Goal: Task Accomplishment & Management: Use online tool/utility

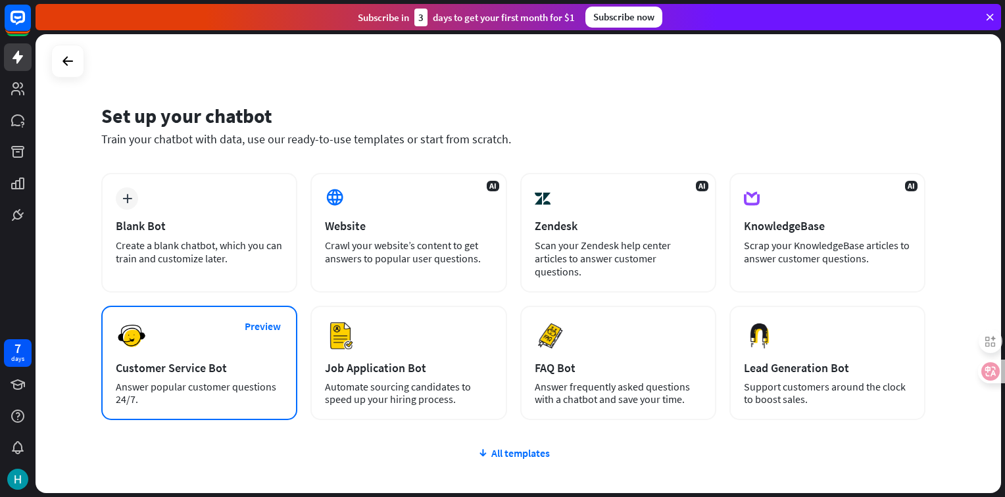
click at [221, 363] on div "Customer Service Bot" at bounding box center [199, 367] width 167 height 15
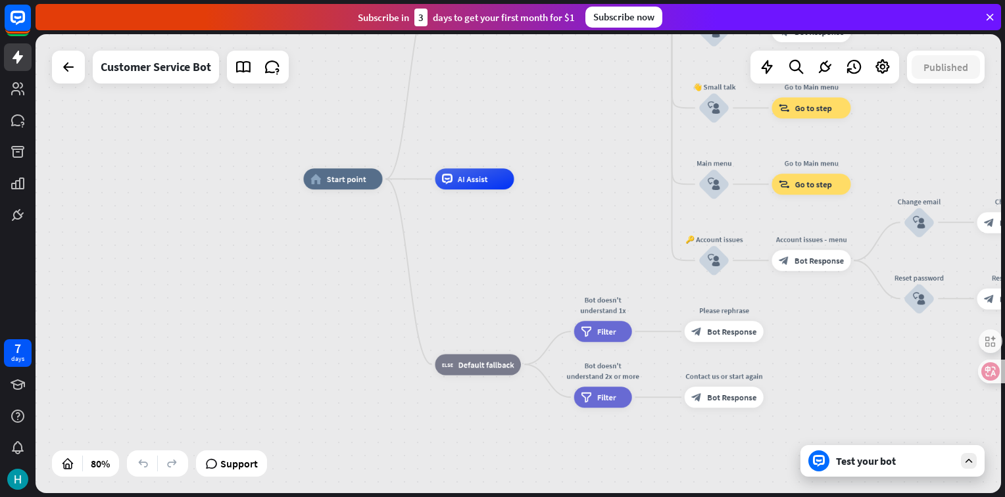
click at [989, 17] on icon at bounding box center [990, 17] width 12 height 12
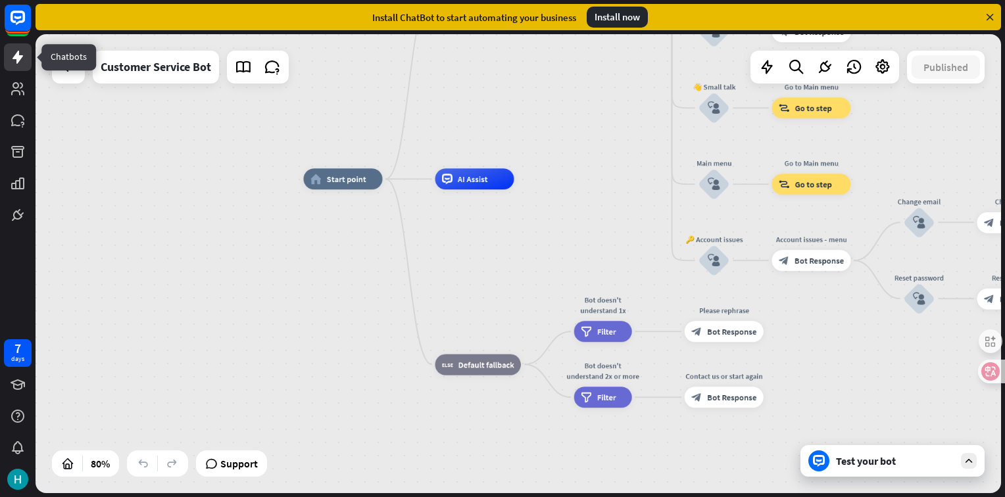
click at [16, 59] on icon at bounding box center [17, 57] width 11 height 13
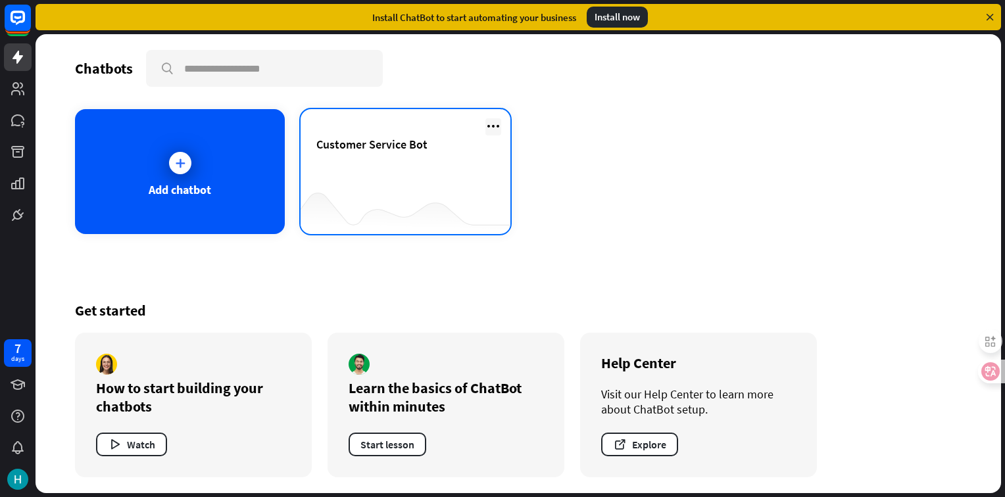
click at [490, 120] on icon at bounding box center [493, 126] width 16 height 16
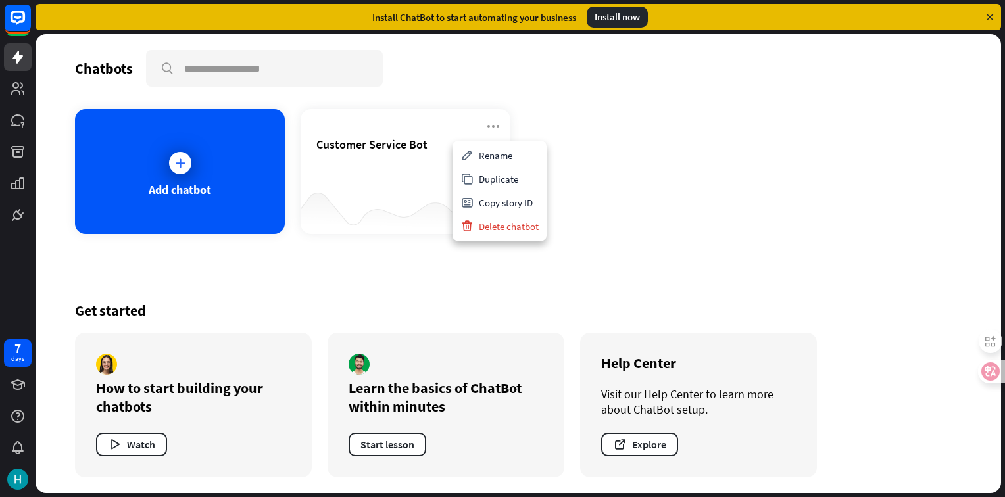
click at [606, 162] on div "Add chatbot Customer Service Bot" at bounding box center [518, 171] width 886 height 125
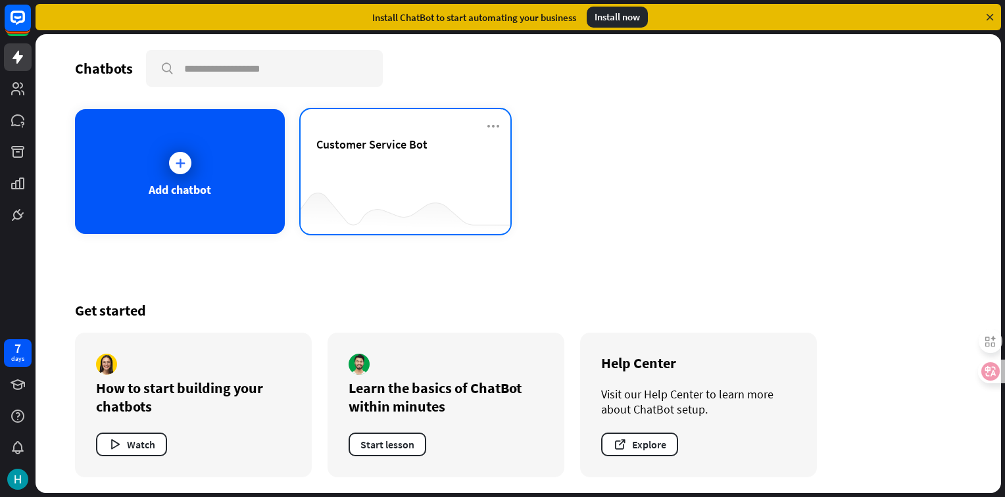
click at [442, 181] on div "Customer Service Bot" at bounding box center [405, 160] width 178 height 46
